Goal: Task Accomplishment & Management: Complete application form

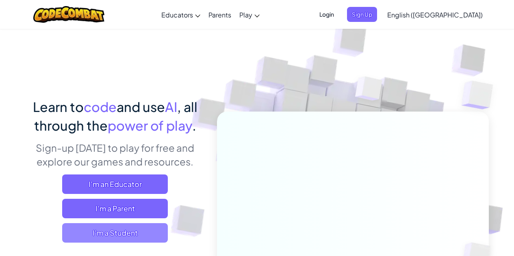
click at [122, 233] on span "I'm a Student" at bounding box center [115, 234] width 106 height 20
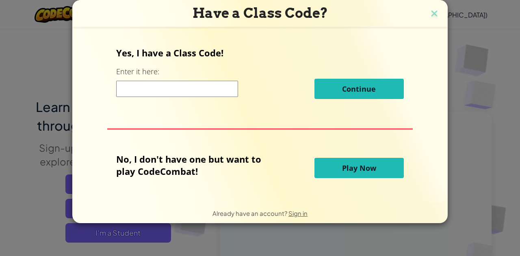
click at [191, 88] on input at bounding box center [177, 89] width 122 height 16
type input "DeskCrashTable"
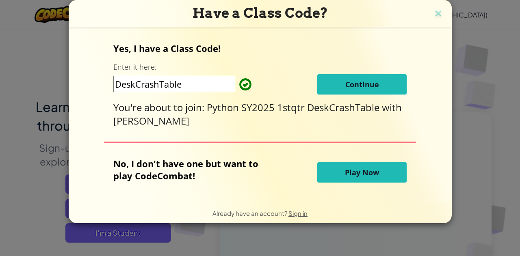
click at [350, 84] on span "Continue" at bounding box center [362, 85] width 34 height 10
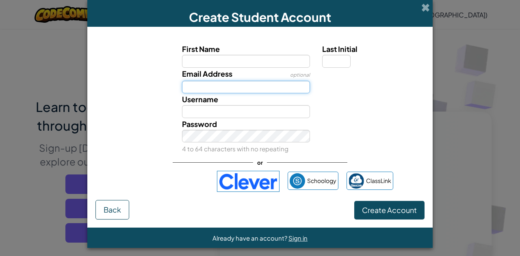
click at [222, 84] on input "Email Address" at bounding box center [246, 87] width 128 height 13
paste input "pete.meehan+Caden2533@mcrsd.org"
click at [233, 89] on input "pete.meehan+Caden2533@mcrsd.org" at bounding box center [246, 87] width 128 height 13
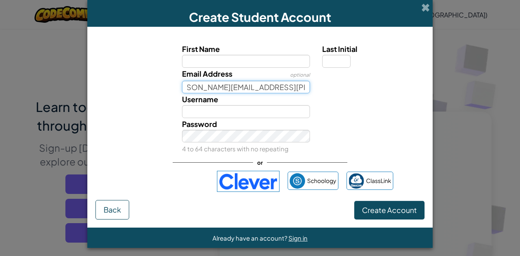
type input "pete.meehan+Caden2533@mcrsd.org"
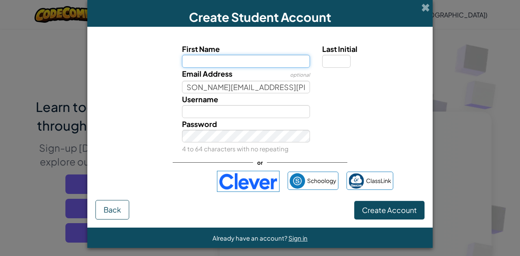
click at [224, 60] on input "First Name" at bounding box center [246, 61] width 128 height 13
paste input "Caden2533"
type input "Caden2533"
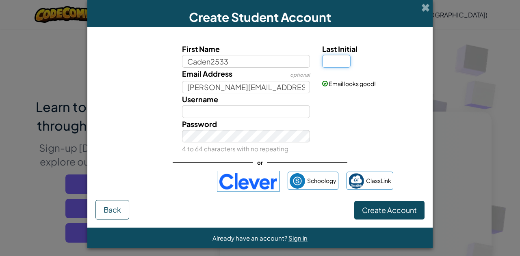
type input "Caden2533"
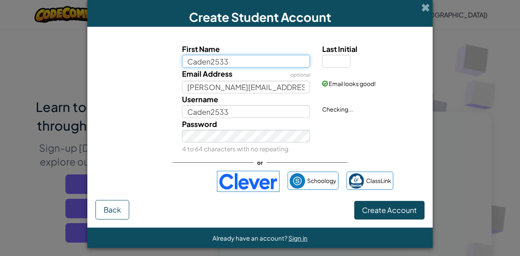
click at [239, 60] on input "Caden2533" at bounding box center [246, 61] width 128 height 13
type input "Caden"
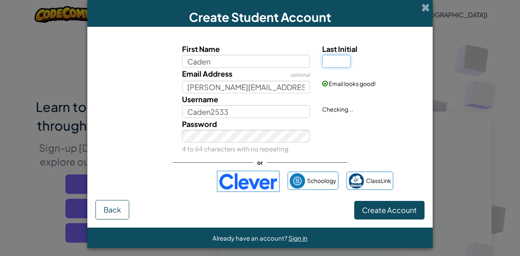
type input "Caden"
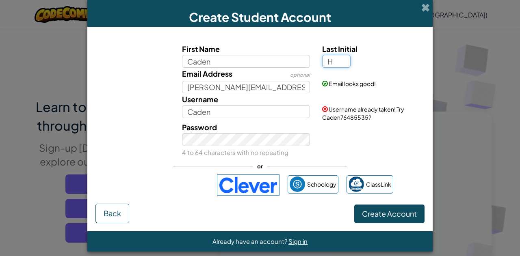
type input "H"
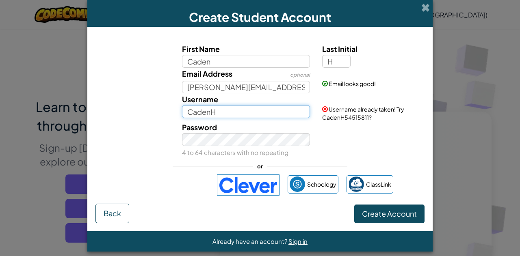
paste input "2533"
type input "Caden2533"
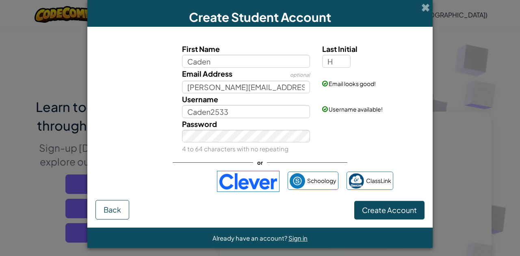
click at [390, 133] on div "Password 4 to 64 characters with no repeating" at bounding box center [259, 136] width 337 height 37
click at [387, 214] on span "Create Account" at bounding box center [389, 210] width 55 height 9
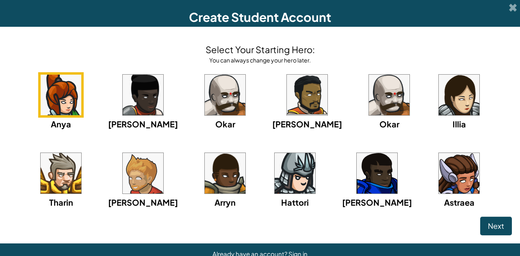
click at [287, 106] on img at bounding box center [307, 95] width 41 height 41
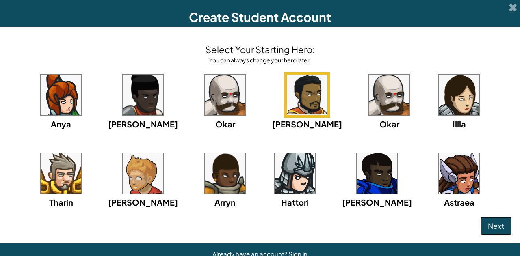
click at [488, 225] on span "Next" at bounding box center [496, 225] width 16 height 9
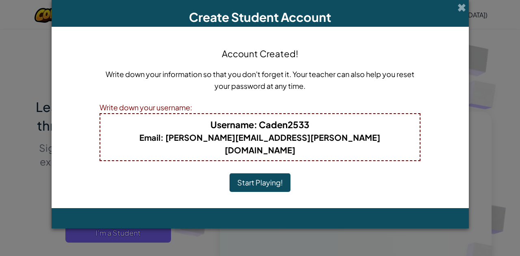
click at [267, 174] on button "Start Playing!" at bounding box center [260, 183] width 61 height 19
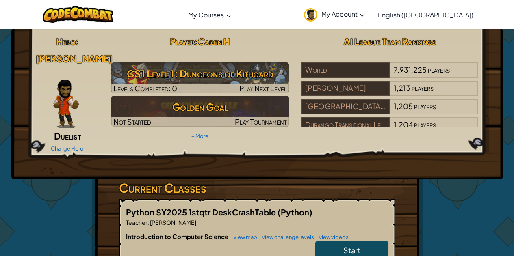
click at [365, 15] on span "My Account" at bounding box center [342, 14] width 43 height 9
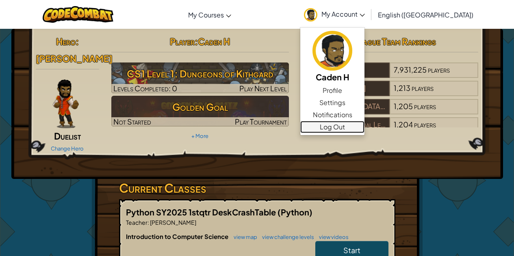
click at [365, 127] on link "Log Out" at bounding box center [332, 127] width 64 height 12
